Goal: Check status

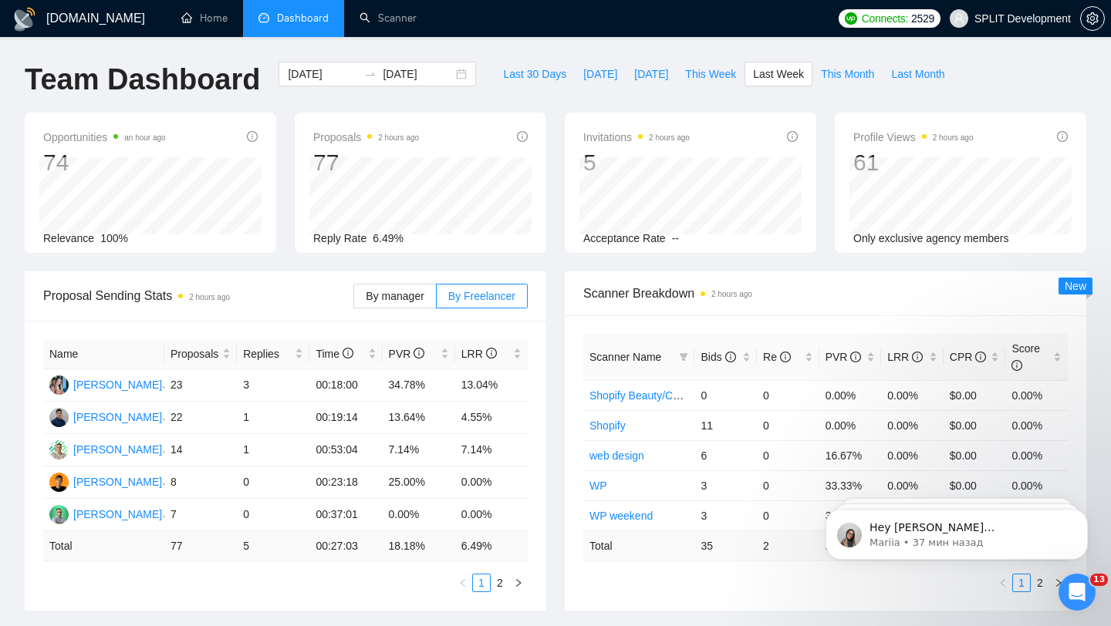
click at [1013, 19] on span "SPLIT Development" at bounding box center [1022, 19] width 96 height 0
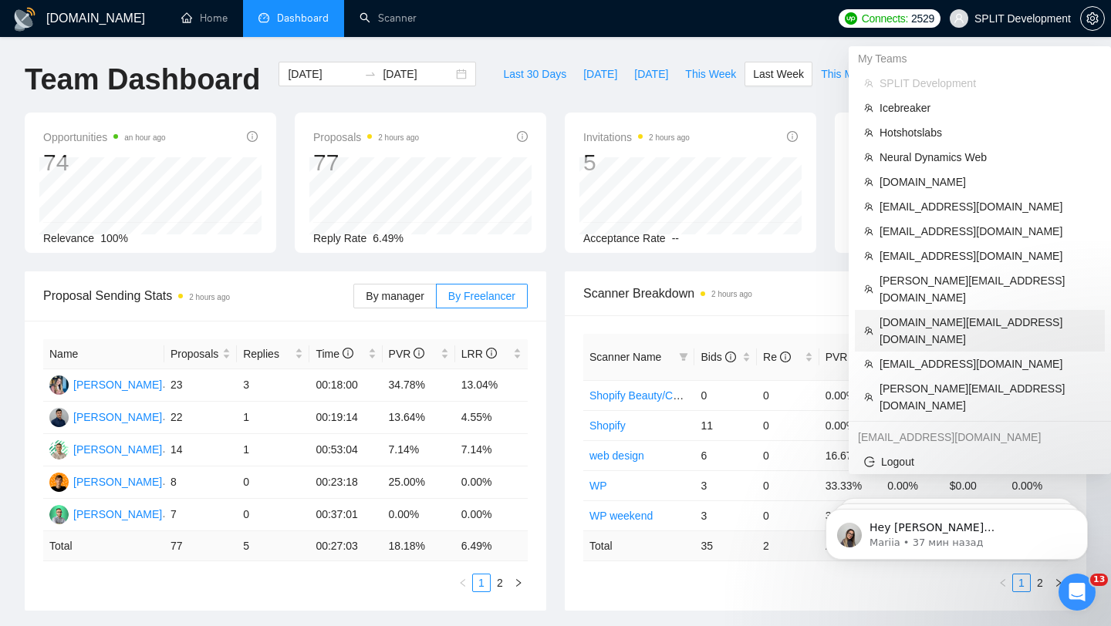
click at [932, 314] on span "[DOMAIN_NAME][EMAIL_ADDRESS][DOMAIN_NAME]" at bounding box center [987, 331] width 216 height 34
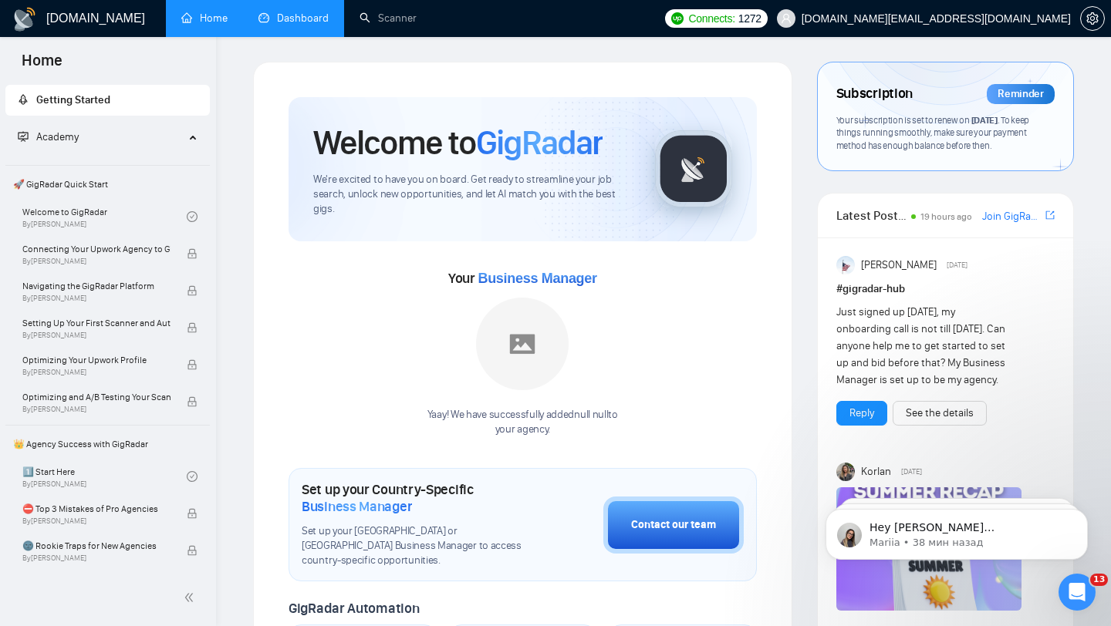
click at [270, 25] on link "Dashboard" at bounding box center [293, 18] width 70 height 13
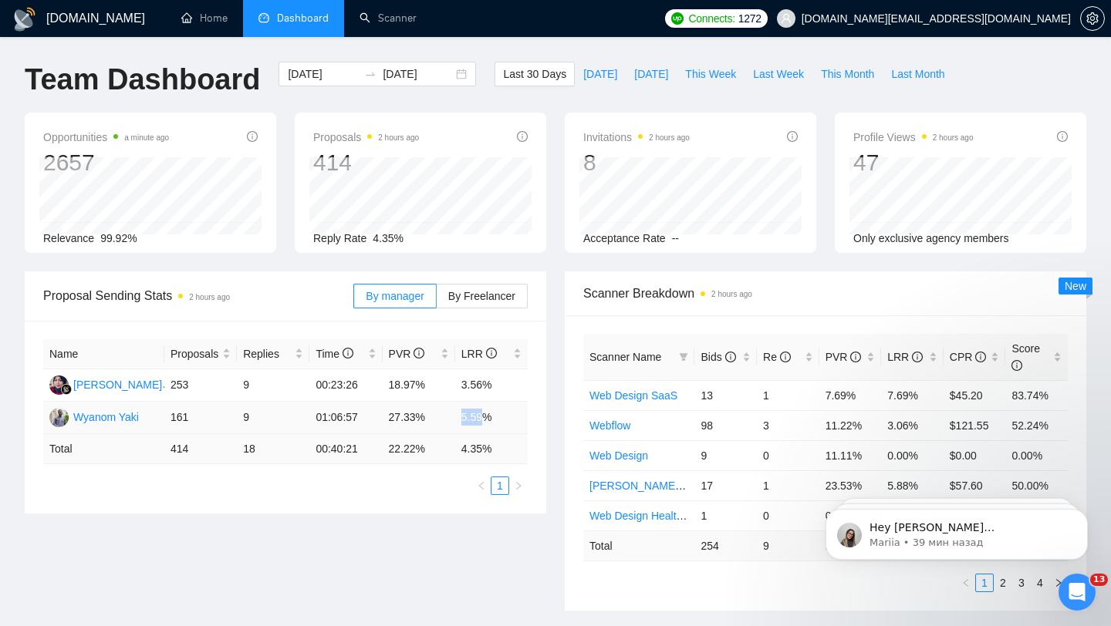
drag, startPoint x: 447, startPoint y: 413, endPoint x: 484, endPoint y: 413, distance: 37.0
click at [484, 413] on tr "Wyanom Yaki 161 9 01:06:57 27.33% 5.59%" at bounding box center [285, 418] width 484 height 32
drag, startPoint x: 453, startPoint y: 381, endPoint x: 504, endPoint y: 381, distance: 50.9
click at [505, 381] on tr "[PERSON_NAME] 253 9 00:23:26 18.97% 3.56%" at bounding box center [285, 385] width 484 height 32
drag, startPoint x: 451, startPoint y: 412, endPoint x: 504, endPoint y: 414, distance: 53.3
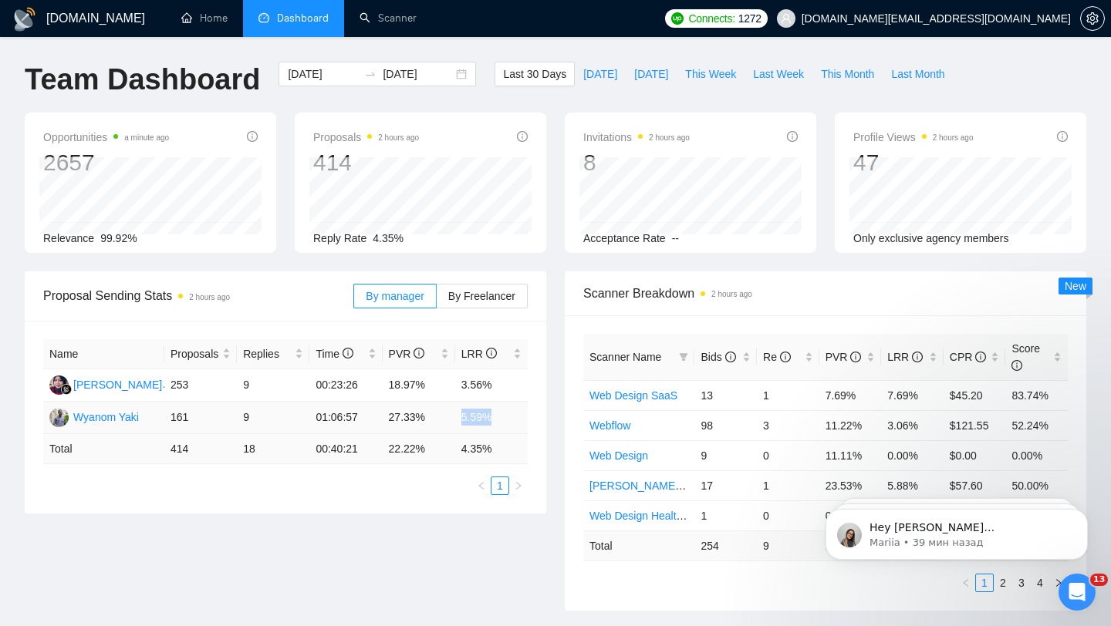
click at [505, 415] on tr "Wyanom Yaki 161 9 01:06:57 27.33% 5.59%" at bounding box center [285, 418] width 484 height 32
